Goal: Task Accomplishment & Management: Manage account settings

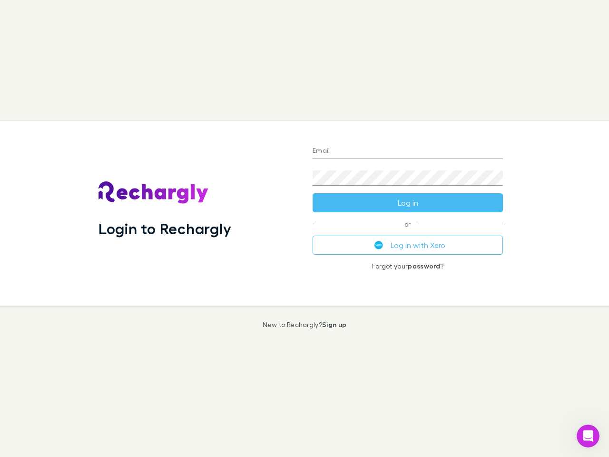
click at [305, 229] on div "Login to Rechargly" at bounding box center [198, 213] width 214 height 185
click at [408, 151] on input "Email" at bounding box center [408, 151] width 190 height 15
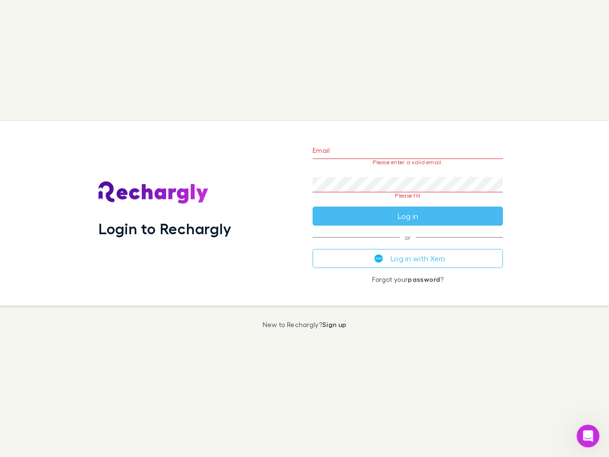
click at [408, 203] on form "Email Please enter a valid email. Password Please fill Log in" at bounding box center [408, 181] width 190 height 90
click at [408, 245] on div "Email Please enter a valid email. Password Please fill Log in or Log in with Xe…" at bounding box center [408, 213] width 206 height 185
click at [588, 436] on icon "Open Intercom Messenger" at bounding box center [589, 436] width 16 height 16
